Goal: Task Accomplishment & Management: Manage account settings

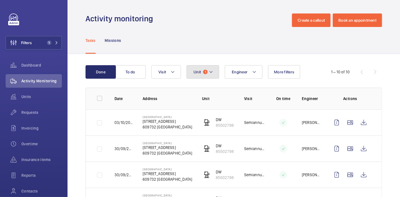
click at [199, 71] on span "Unit" at bounding box center [196, 72] width 7 height 4
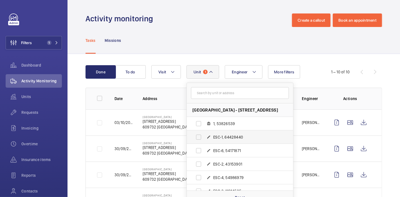
scroll to position [34, 0]
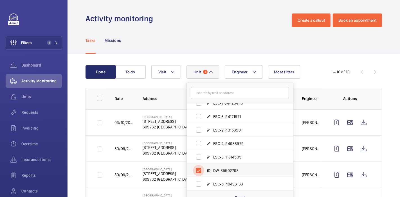
click at [198, 173] on input "DW, 85502798" at bounding box center [198, 170] width 11 height 11
checkbox input "false"
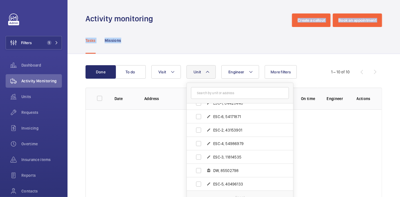
drag, startPoint x: 248, startPoint y: 28, endPoint x: 289, endPoint y: -31, distance: 72.3
click at [289, 0] on html "Filters 1 Dashboard Activity Monitoring Units Requests Invoicing Overtime Insur…" at bounding box center [200, 98] width 400 height 197
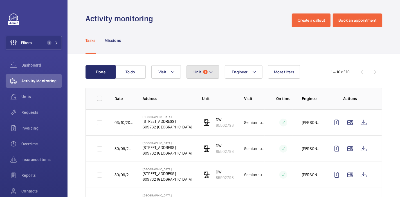
click at [196, 72] on span "Unit" at bounding box center [196, 72] width 7 height 4
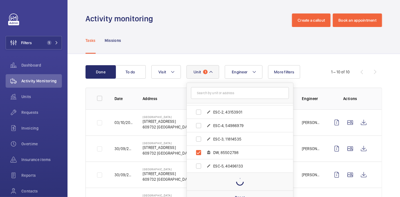
scroll to position [34, 0]
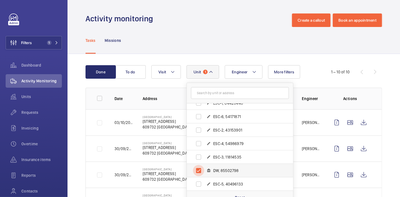
click at [198, 168] on input "DW, 85502798" at bounding box center [198, 170] width 11 height 11
checkbox input "false"
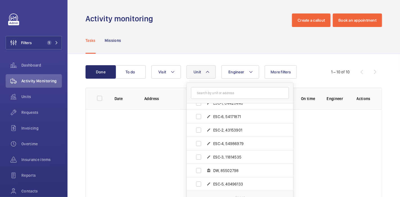
click at [177, 32] on div "Tasks Missions" at bounding box center [233, 40] width 296 height 27
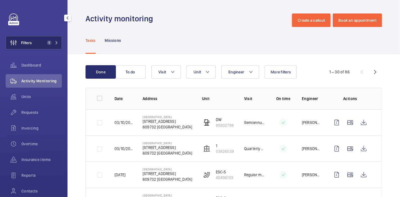
click at [31, 39] on span "Filters" at bounding box center [19, 42] width 26 height 13
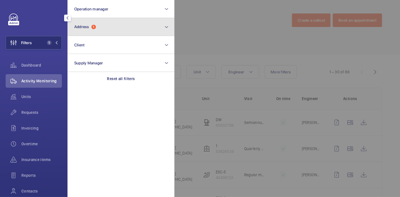
click at [91, 25] on span "Address 1" at bounding box center [85, 26] width 22 height 5
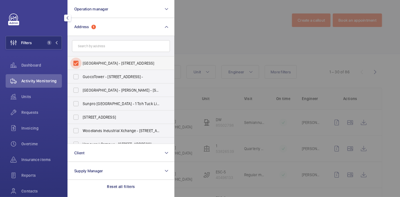
click at [75, 64] on input "Jurong Regional Library - 21 Jurong East Central 1, SINGAPORE 609732" at bounding box center [75, 63] width 11 height 11
checkbox input "false"
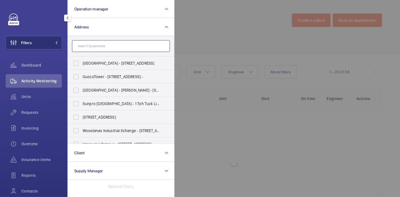
click at [104, 45] on input "text" at bounding box center [121, 46] width 98 height 12
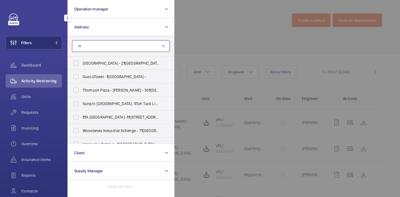
type input "1"
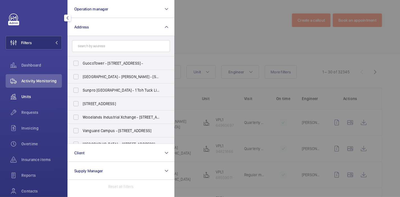
click at [29, 98] on span "Units" at bounding box center [41, 97] width 40 height 6
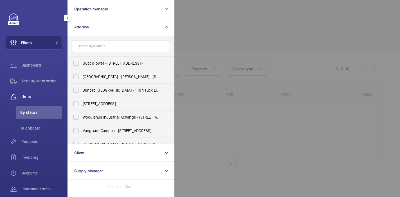
click at [194, 33] on div at bounding box center [374, 98] width 400 height 197
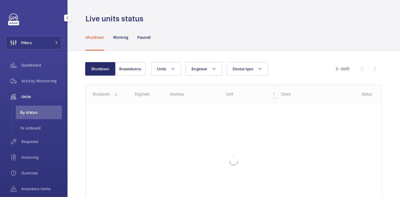
scroll to position [49, 0]
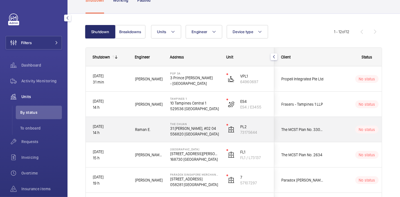
scroll to position [39, 0]
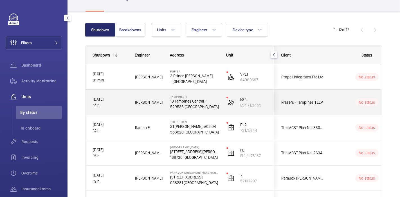
click at [138, 108] on div "Meow Ling H." at bounding box center [145, 102] width 35 height 17
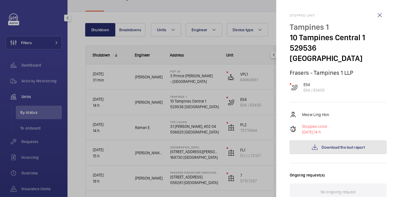
click at [339, 141] on button "Download the last report" at bounding box center [337, 147] width 97 height 13
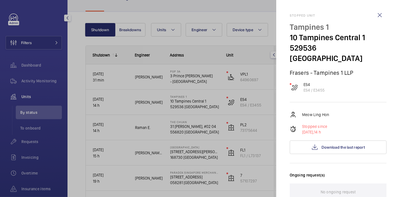
click at [77, 104] on div at bounding box center [200, 98] width 400 height 197
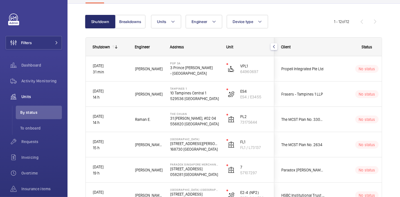
scroll to position [67, 0]
